Goal: Task Accomplishment & Management: Manage account settings

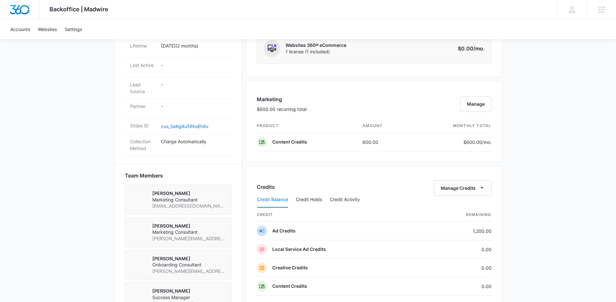
scroll to position [335, 0]
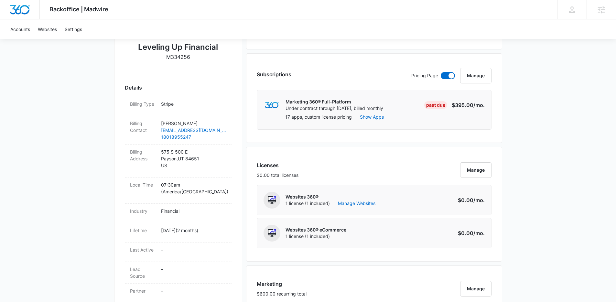
click at [319, 130] on div "Subscriptions Pricing Page Manage Marketing 360® Full-Platform Under contract t…" at bounding box center [374, 98] width 256 height 90
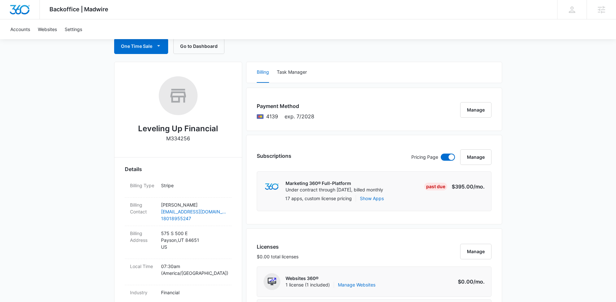
scroll to position [63, 0]
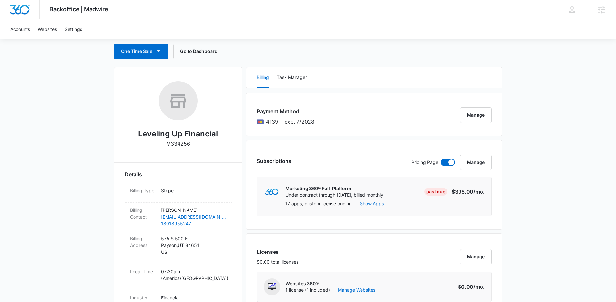
click at [304, 132] on div "Payment Method 4139 exp. 7/2028 Manage" at bounding box center [374, 114] width 256 height 43
click at [477, 112] on button "Manage" at bounding box center [475, 115] width 31 height 16
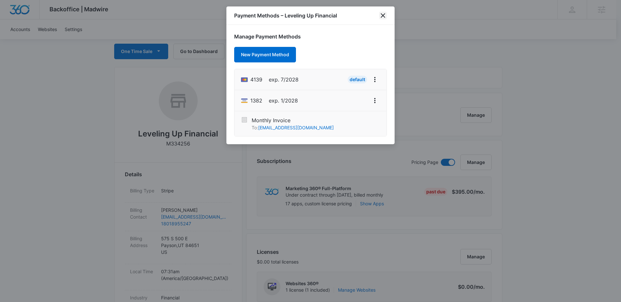
click at [383, 15] on icon "close" at bounding box center [383, 15] width 5 height 5
